Goal: Browse casually: Explore the website without a specific task or goal

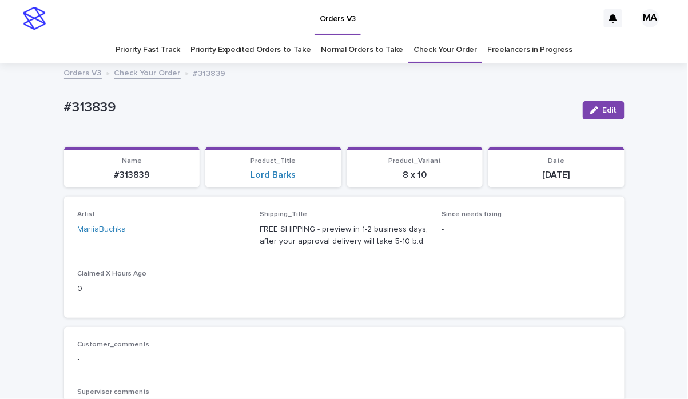
click at [63, 22] on div "Orders V3" at bounding box center [324, 18] width 547 height 37
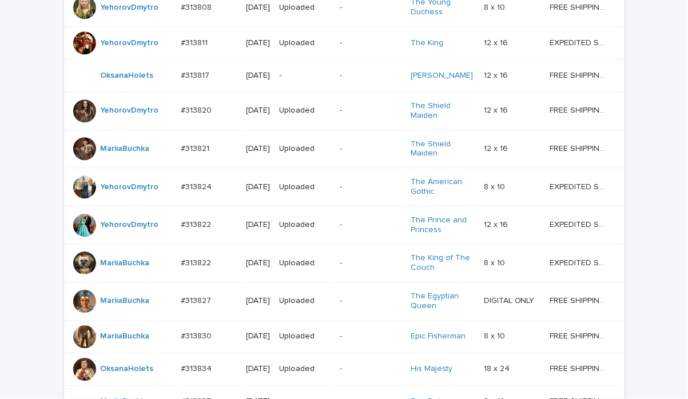
scroll to position [1001, 0]
